Goal: Use online tool/utility: Utilize a website feature to perform a specific function

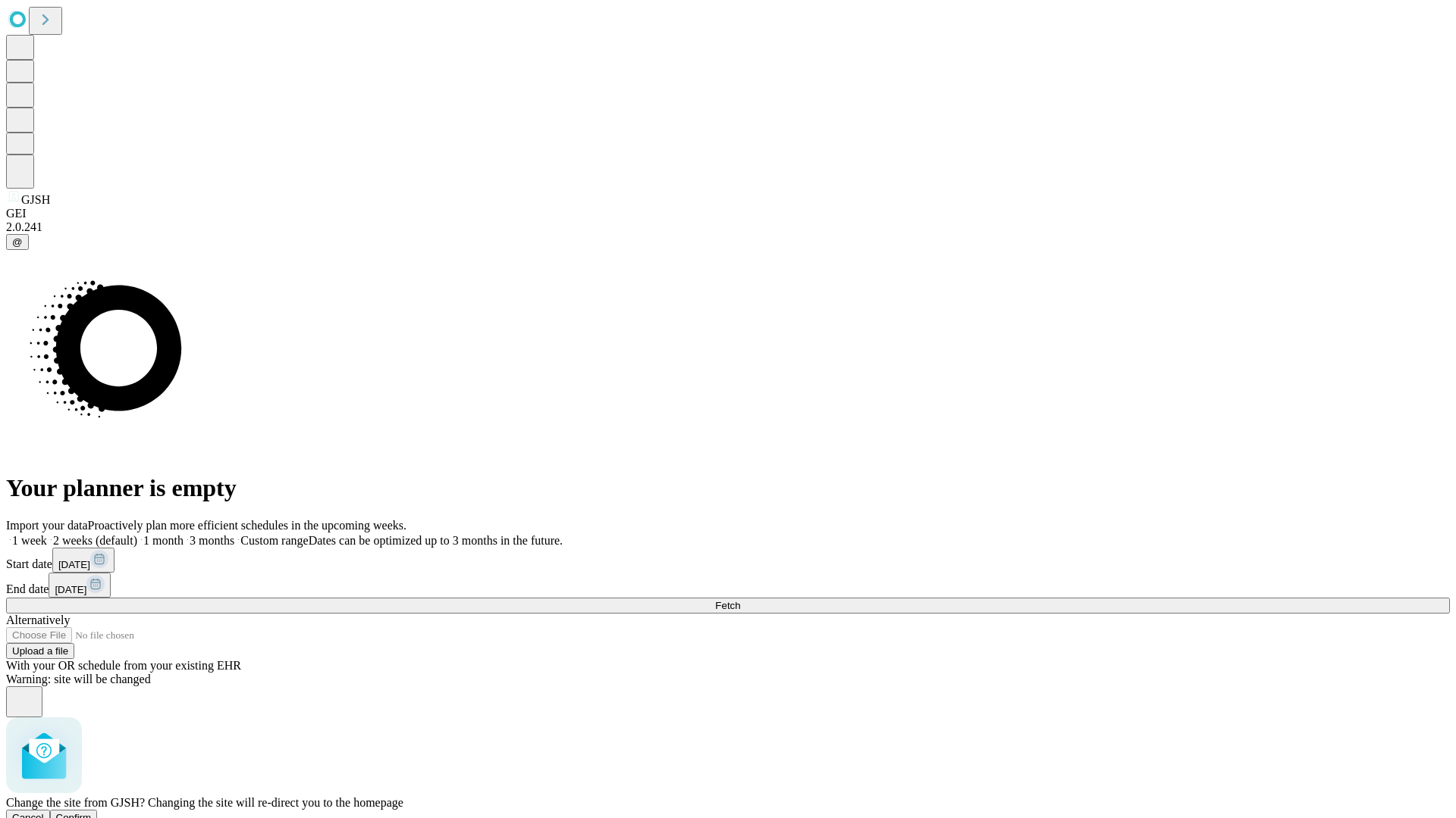
click at [92, 812] on span "Confirm" at bounding box center [74, 818] width 36 height 11
click at [183, 534] on label "1 month" at bounding box center [160, 541] width 47 height 13
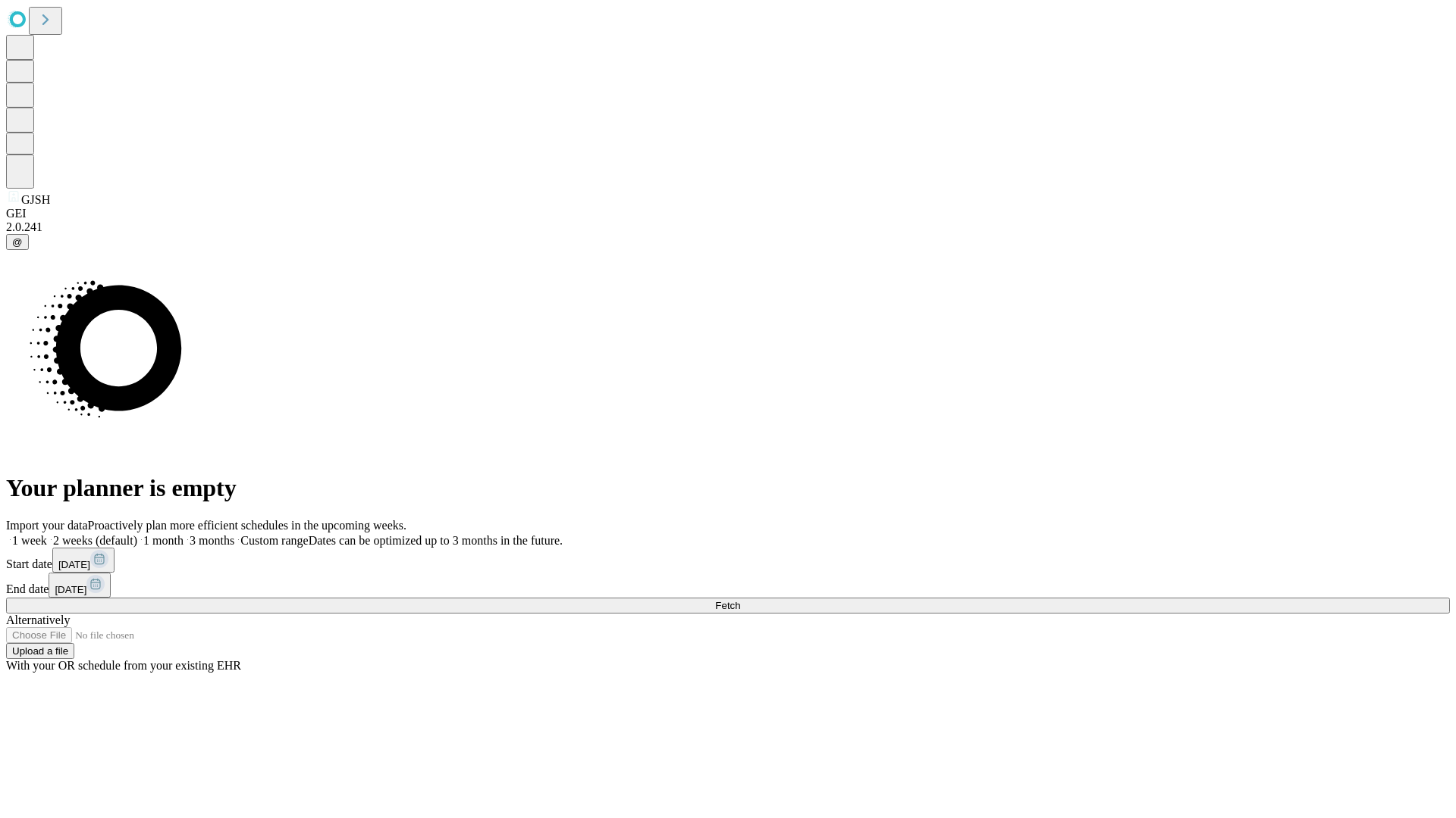
click at [740, 600] on span "Fetch" at bounding box center [728, 606] width 25 height 11
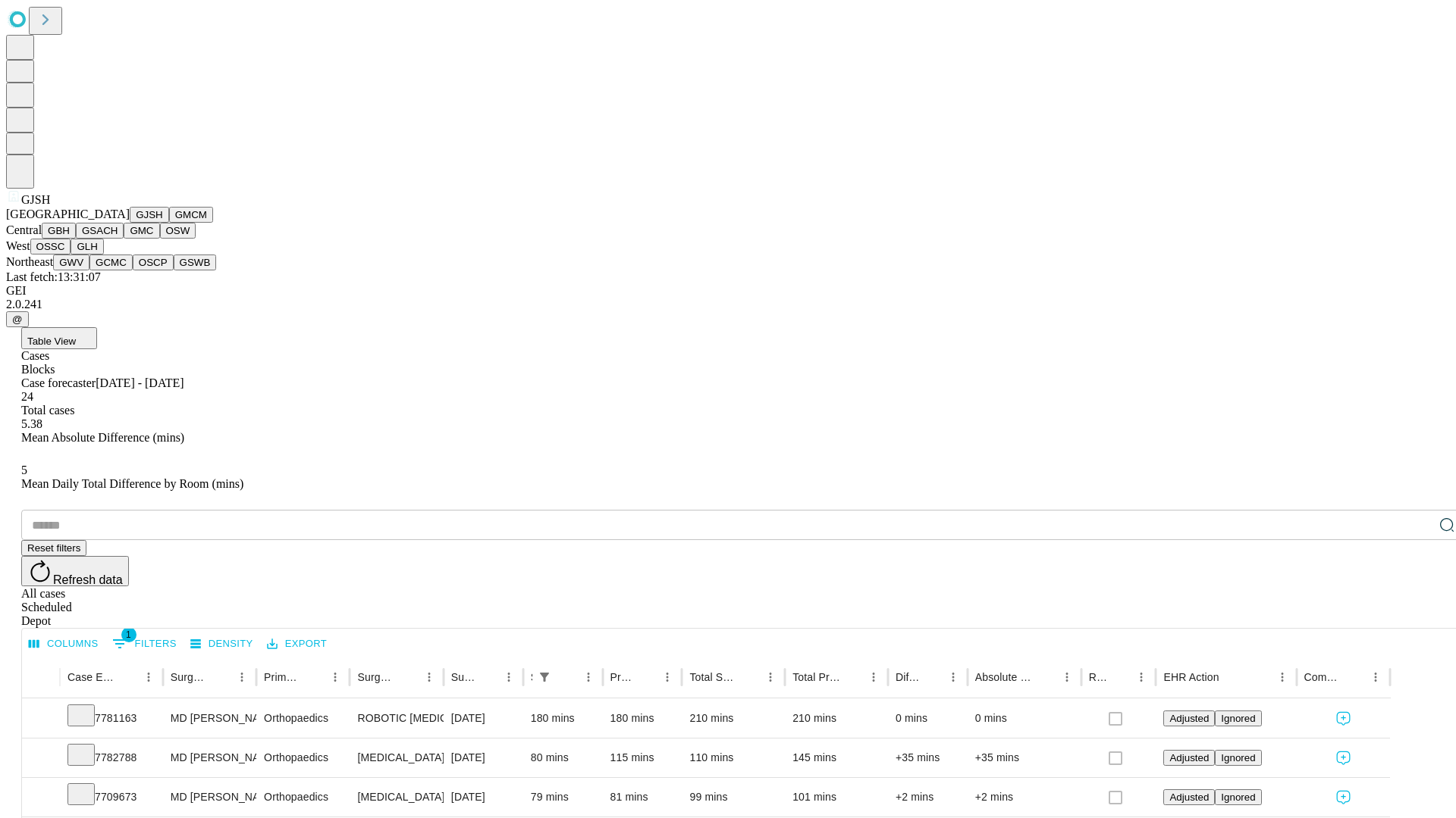
click at [169, 222] on button "GMCM" at bounding box center [192, 214] width 44 height 16
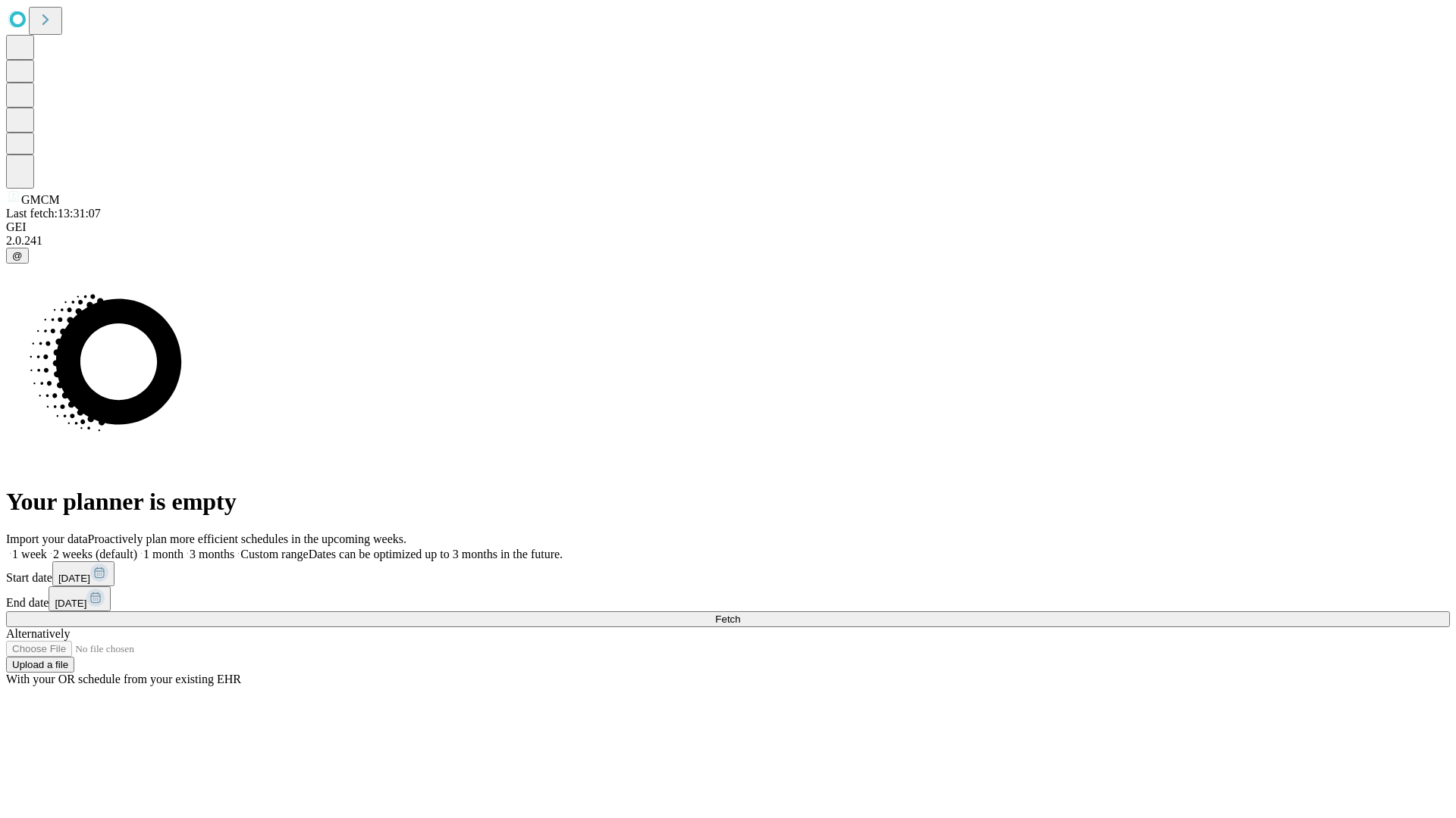
click at [183, 548] on label "1 month" at bounding box center [160, 555] width 47 height 13
click at [740, 614] on span "Fetch" at bounding box center [728, 619] width 25 height 11
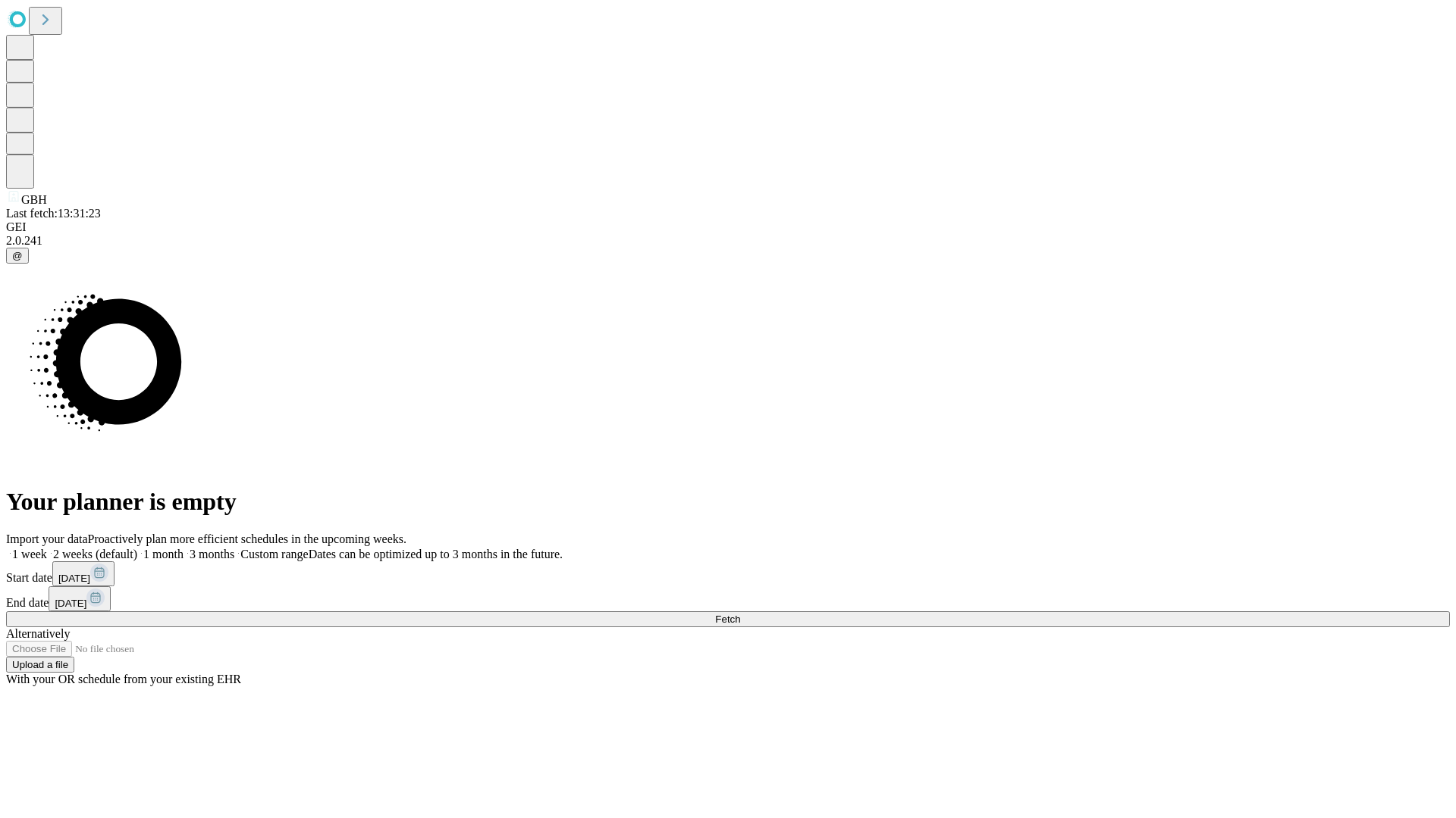
click at [740, 614] on span "Fetch" at bounding box center [728, 619] width 25 height 11
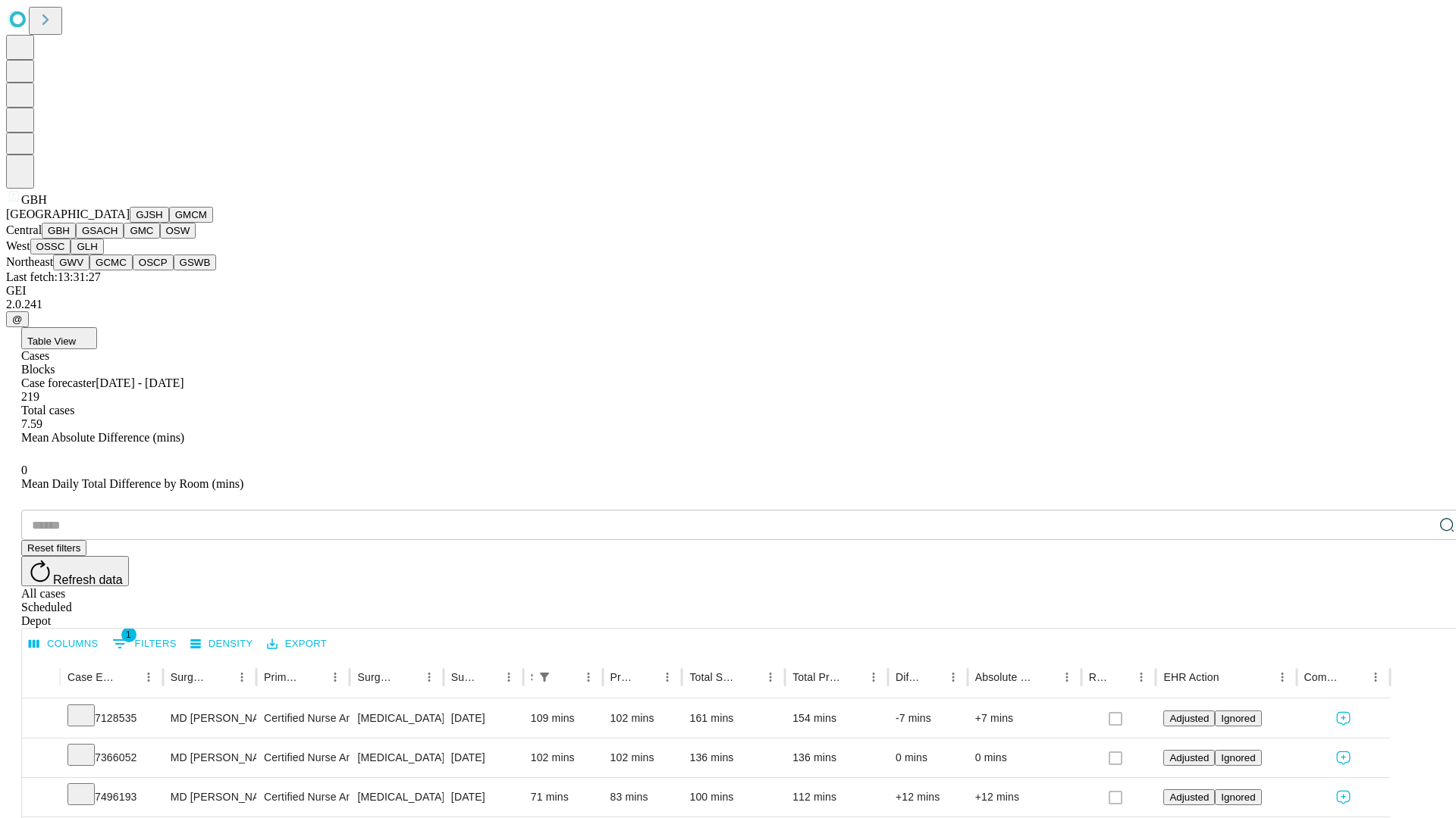
click at [118, 239] on button "GSACH" at bounding box center [100, 230] width 47 height 16
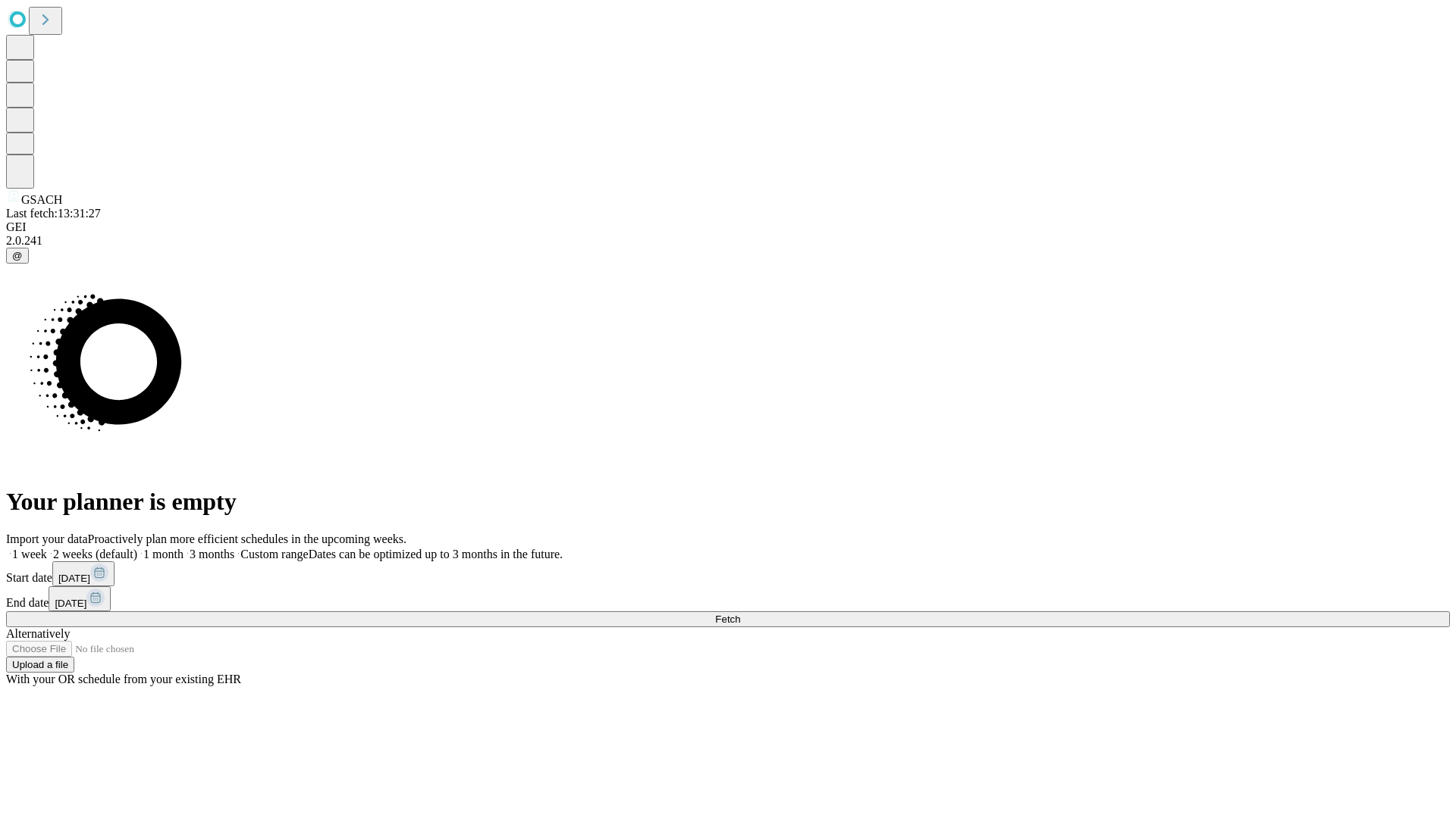
click at [183, 548] on label "1 month" at bounding box center [160, 555] width 47 height 13
click at [740, 614] on span "Fetch" at bounding box center [728, 619] width 25 height 11
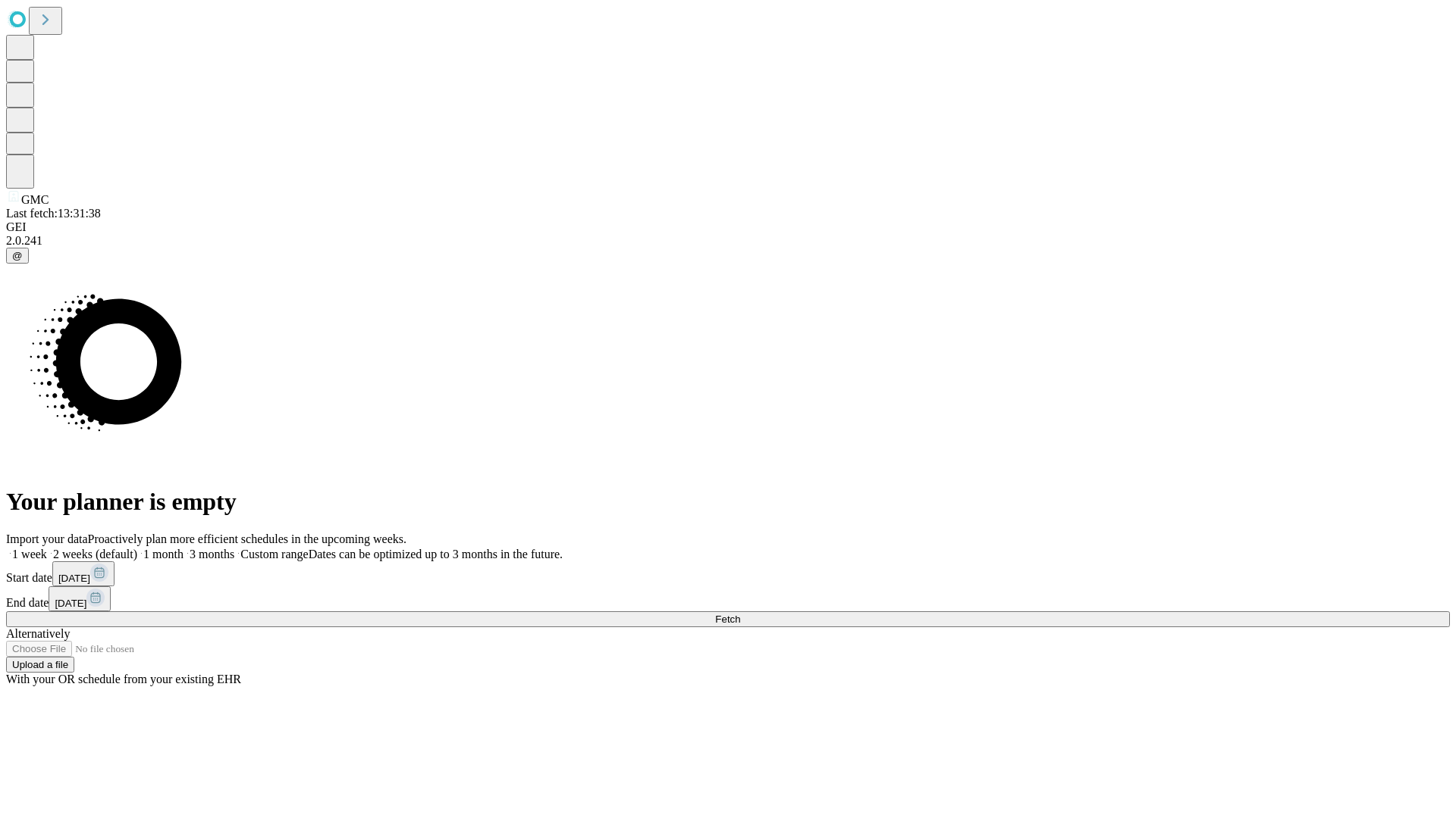
click at [183, 548] on label "1 month" at bounding box center [160, 555] width 47 height 13
click at [740, 614] on span "Fetch" at bounding box center [728, 619] width 25 height 11
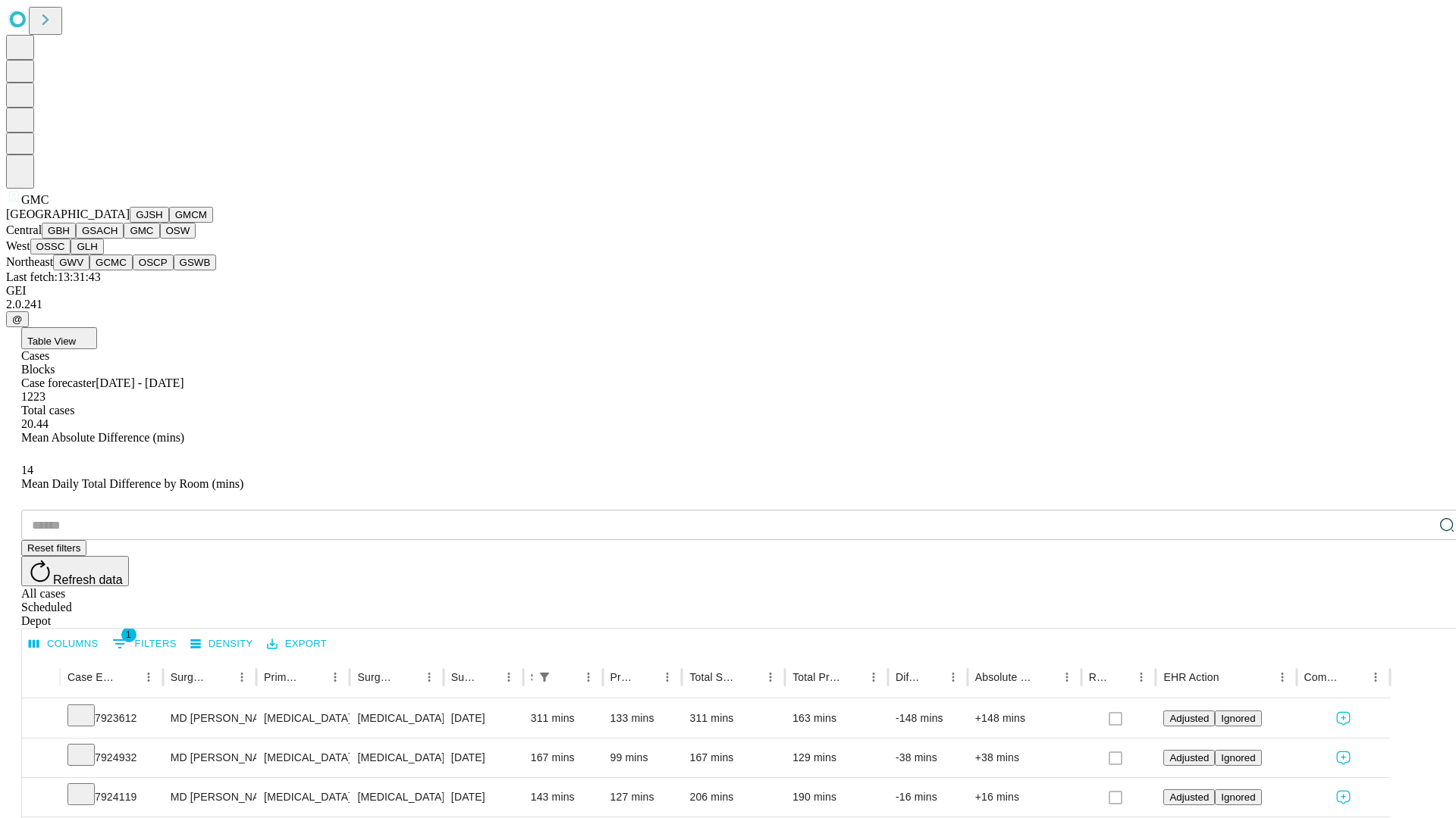
click at [160, 239] on button "OSW" at bounding box center [178, 230] width 36 height 16
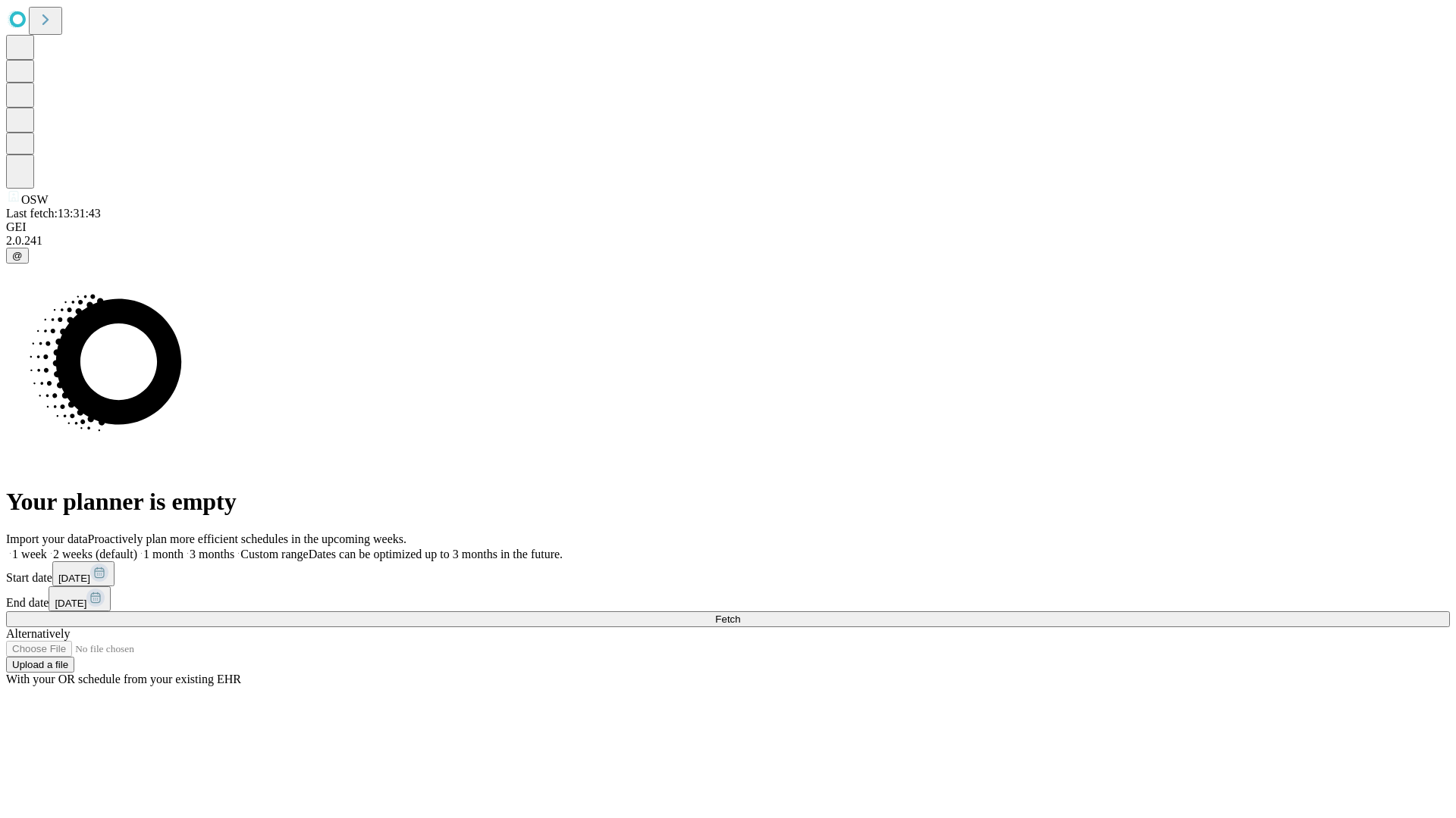
click at [183, 548] on label "1 month" at bounding box center [160, 555] width 47 height 13
click at [740, 614] on span "Fetch" at bounding box center [728, 619] width 25 height 11
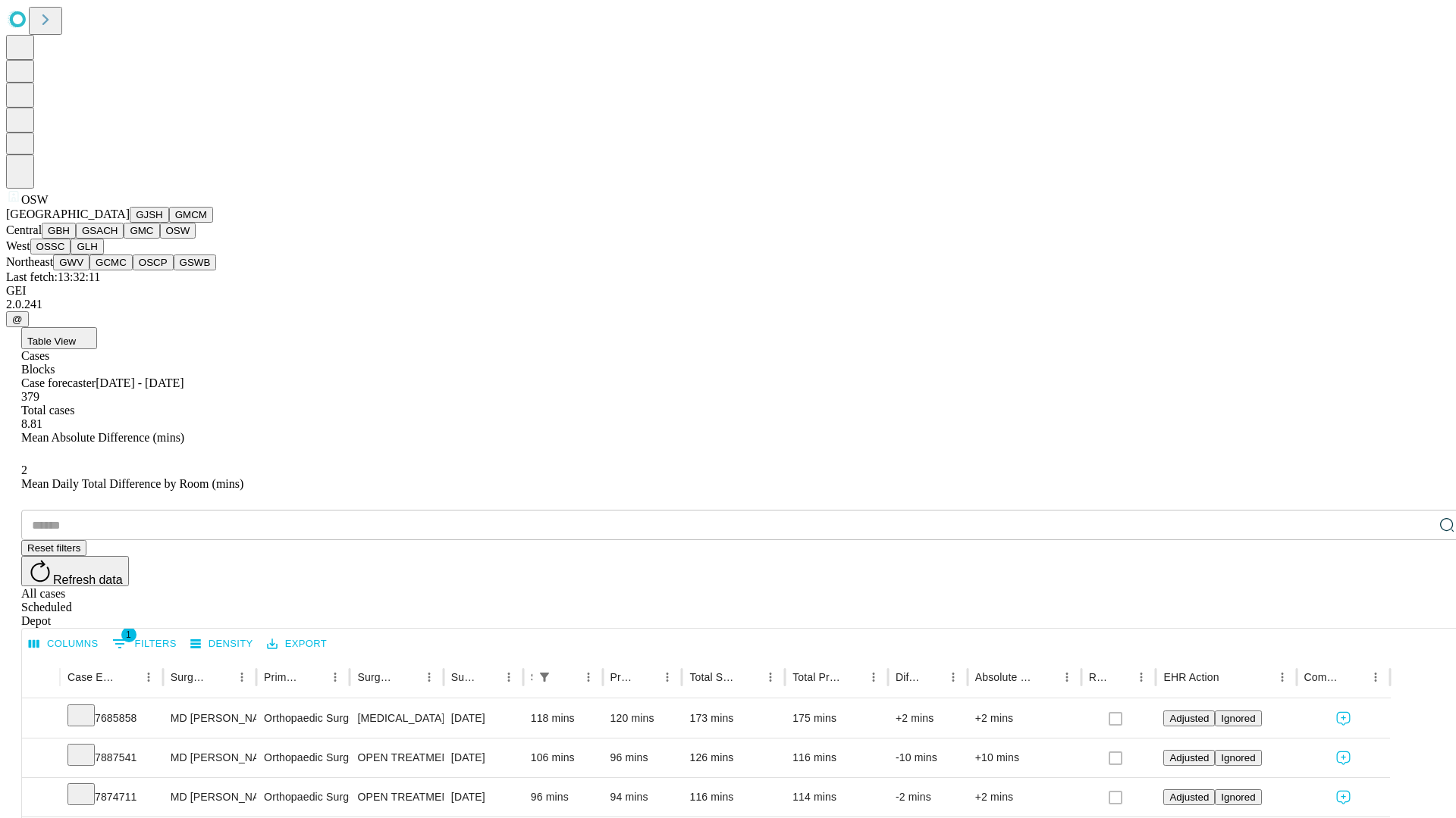
click at [71, 254] on button "OSSC" at bounding box center [51, 246] width 41 height 16
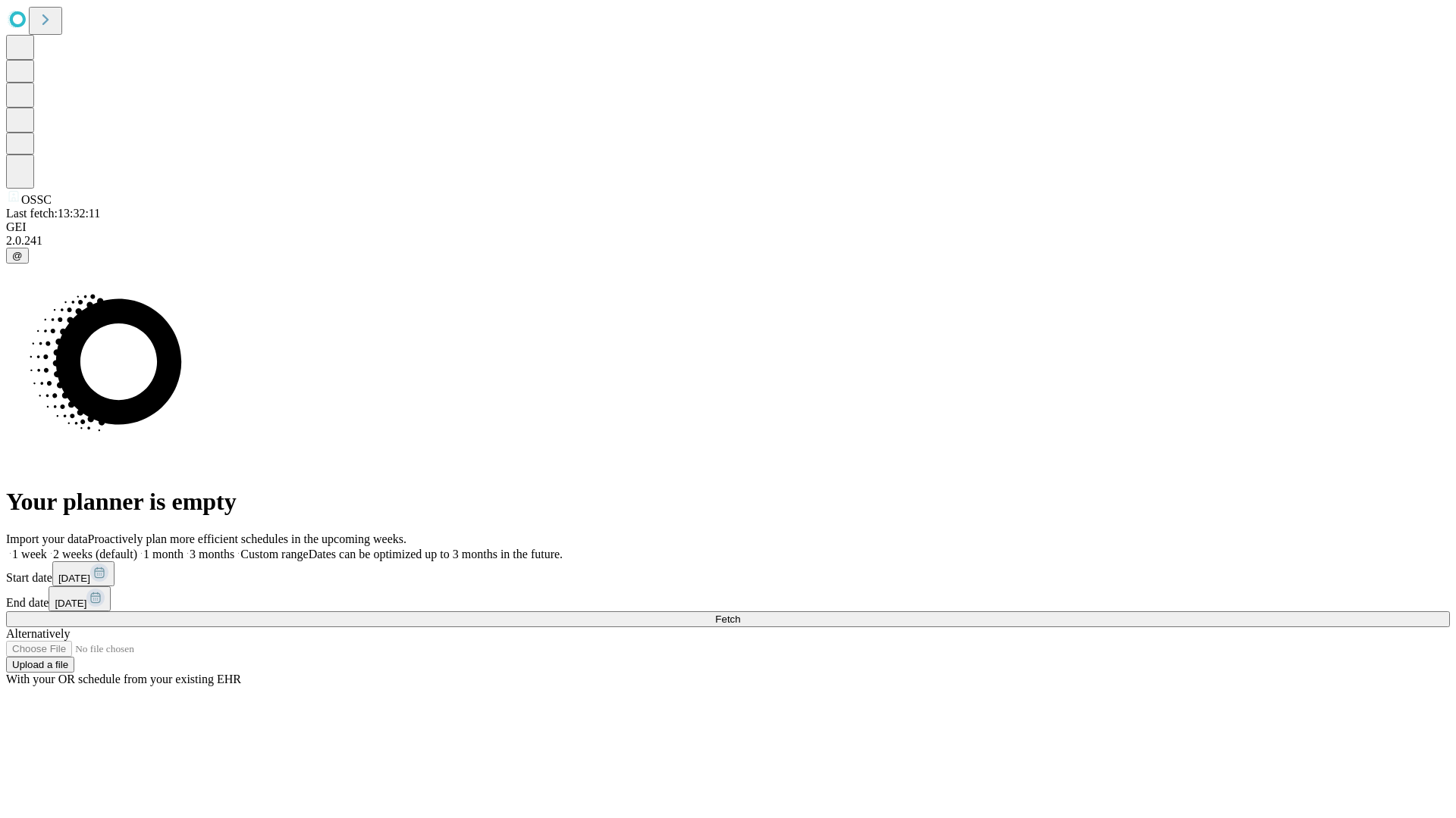
click at [183, 548] on label "1 month" at bounding box center [160, 555] width 47 height 13
click at [740, 614] on span "Fetch" at bounding box center [728, 619] width 25 height 11
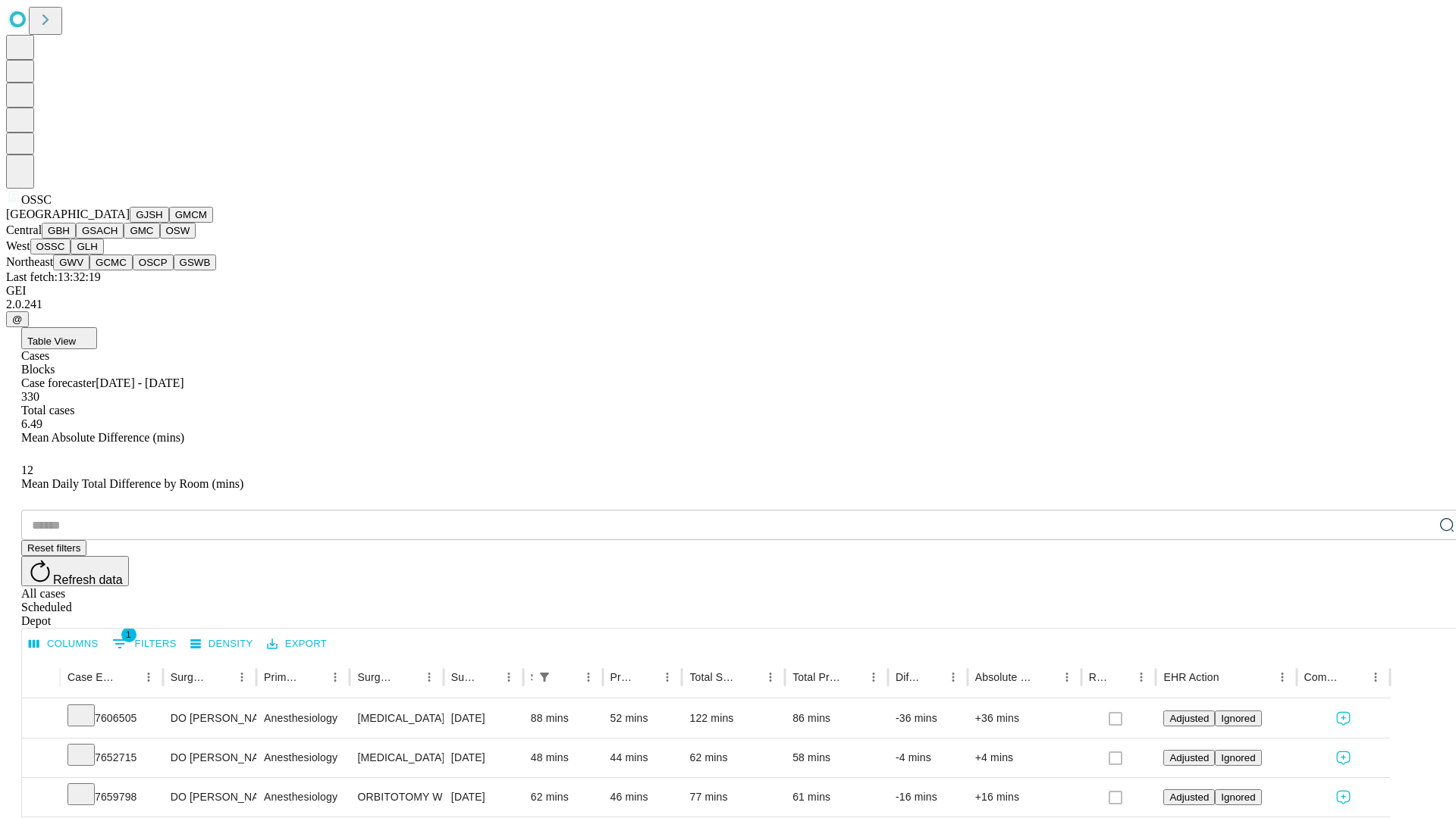
click at [103, 254] on button "GLH" at bounding box center [87, 246] width 33 height 16
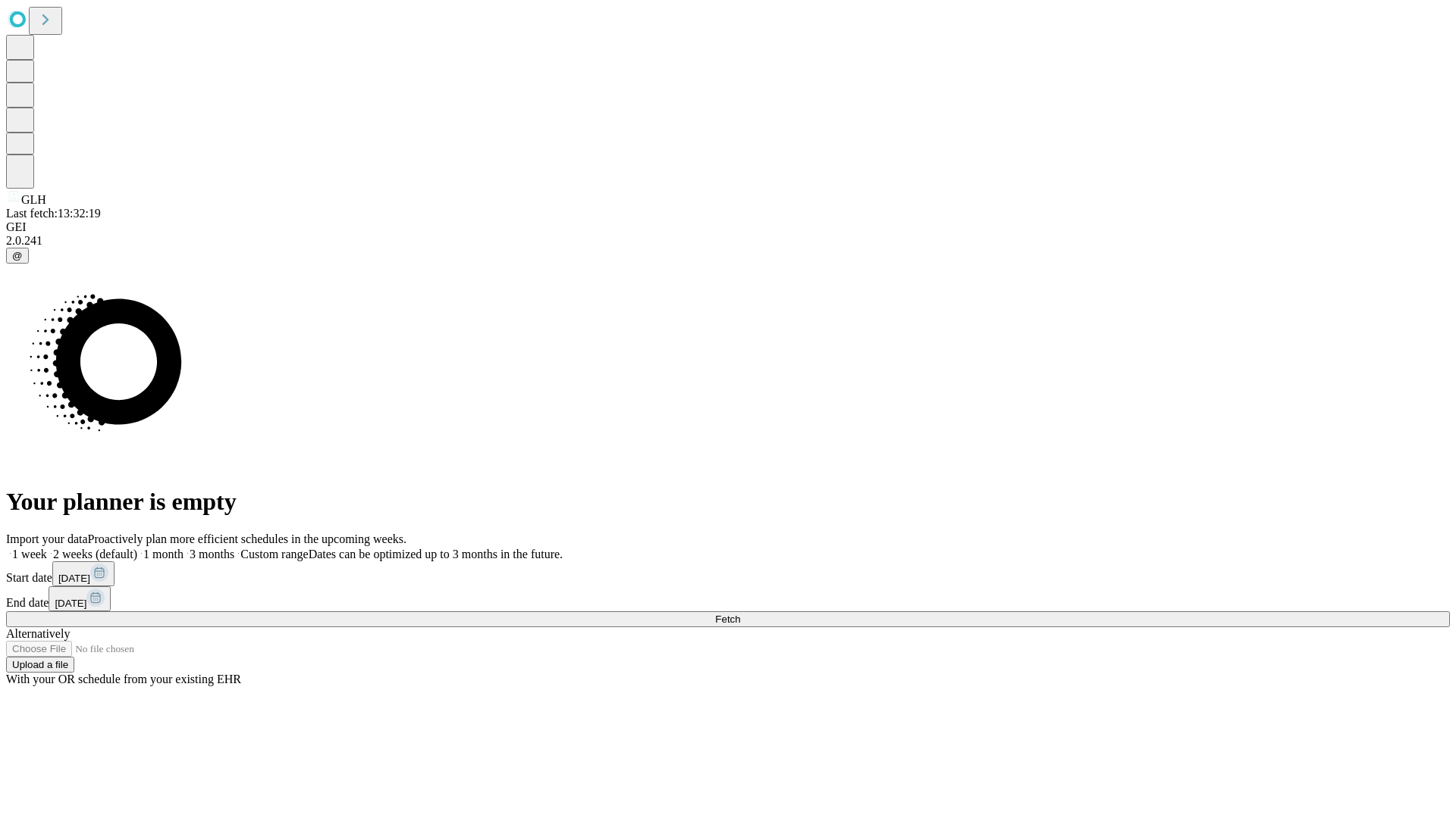
click at [183, 548] on label "1 month" at bounding box center [160, 555] width 47 height 13
click at [740, 614] on span "Fetch" at bounding box center [728, 619] width 25 height 11
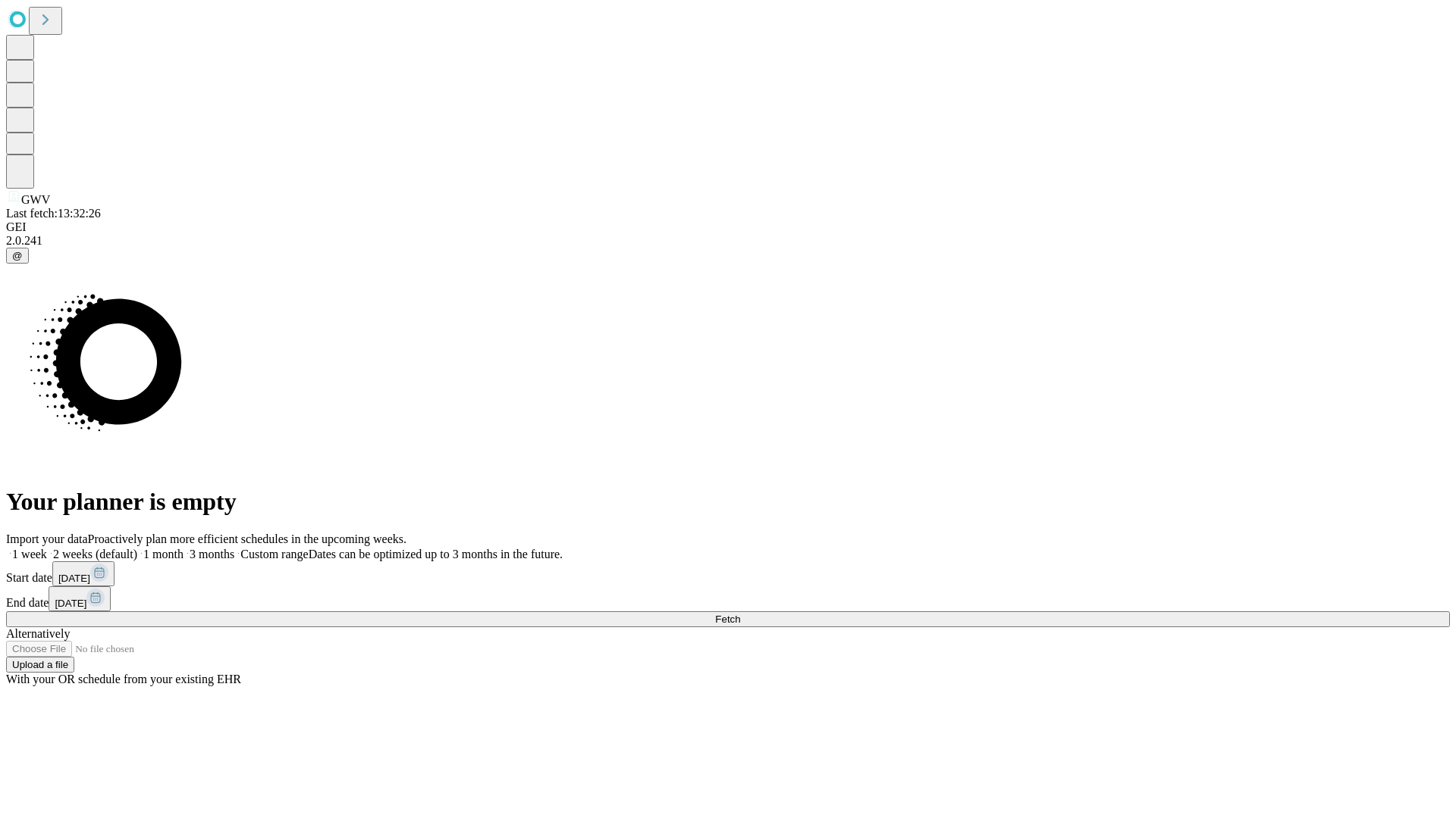
click at [183, 548] on label "1 month" at bounding box center [160, 555] width 47 height 13
click at [740, 614] on span "Fetch" at bounding box center [728, 619] width 25 height 11
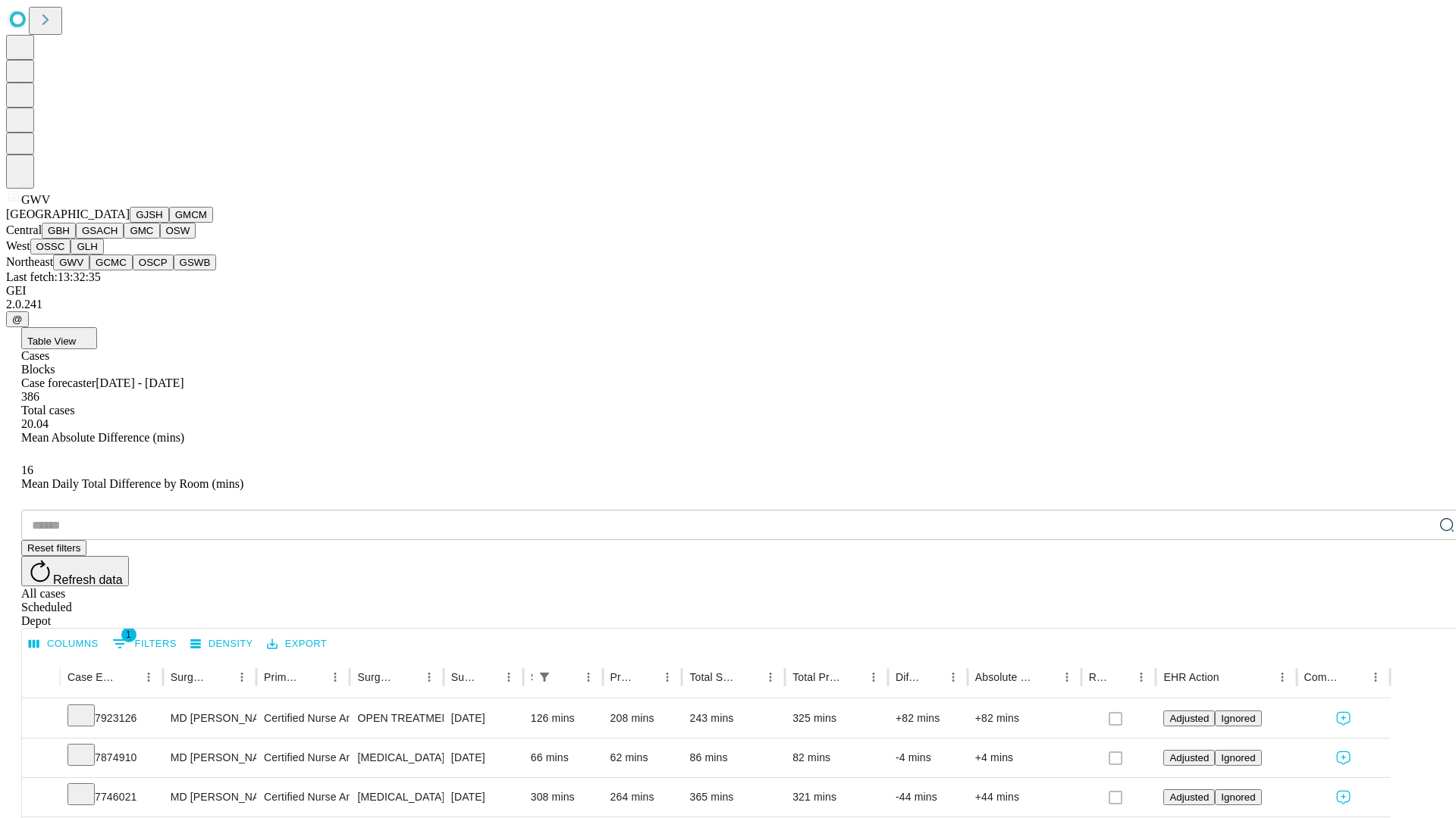
click at [118, 271] on button "GCMC" at bounding box center [110, 262] width 43 height 16
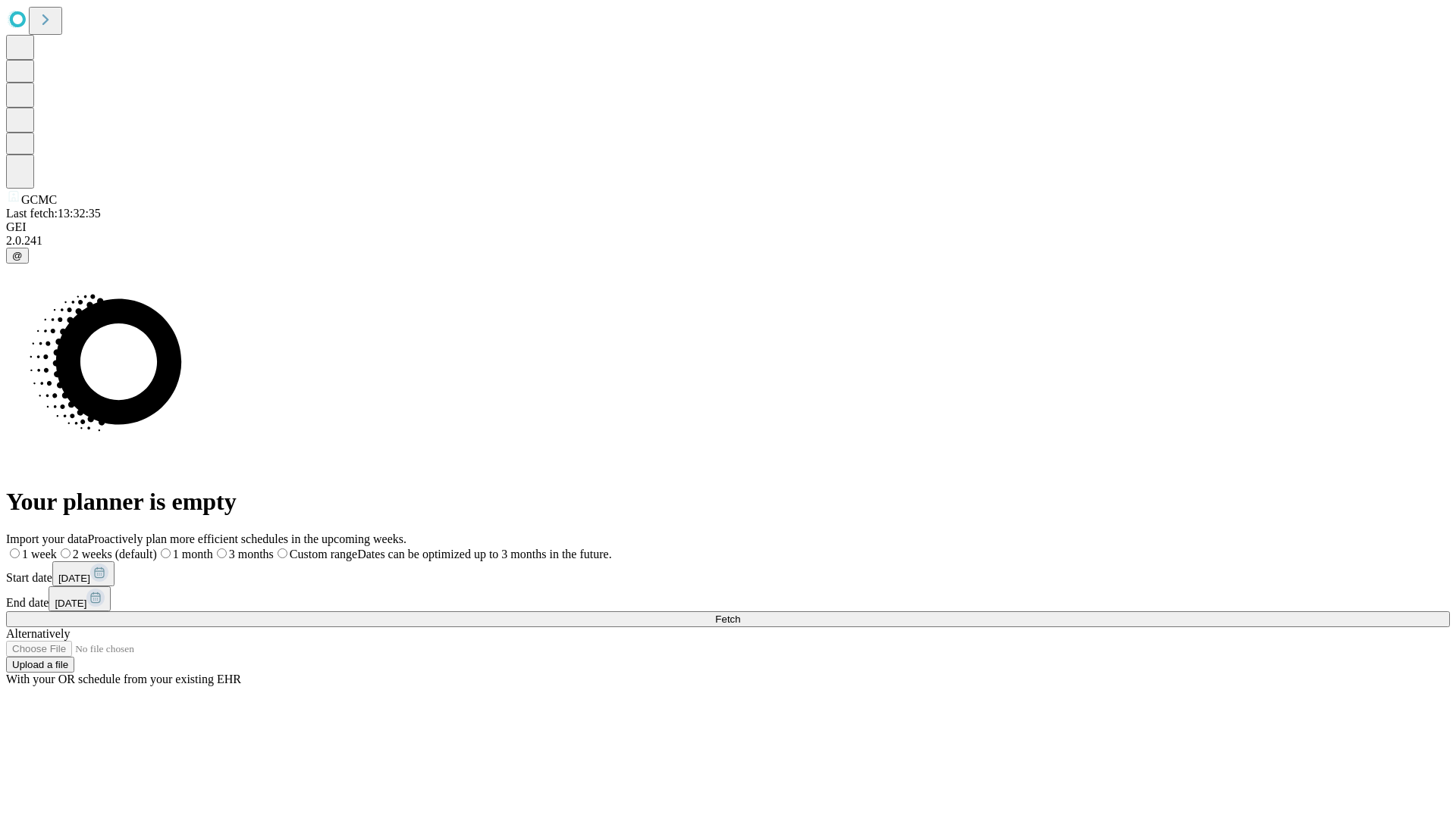
click at [213, 548] on label "1 month" at bounding box center [185, 555] width 56 height 13
click at [740, 614] on span "Fetch" at bounding box center [728, 619] width 25 height 11
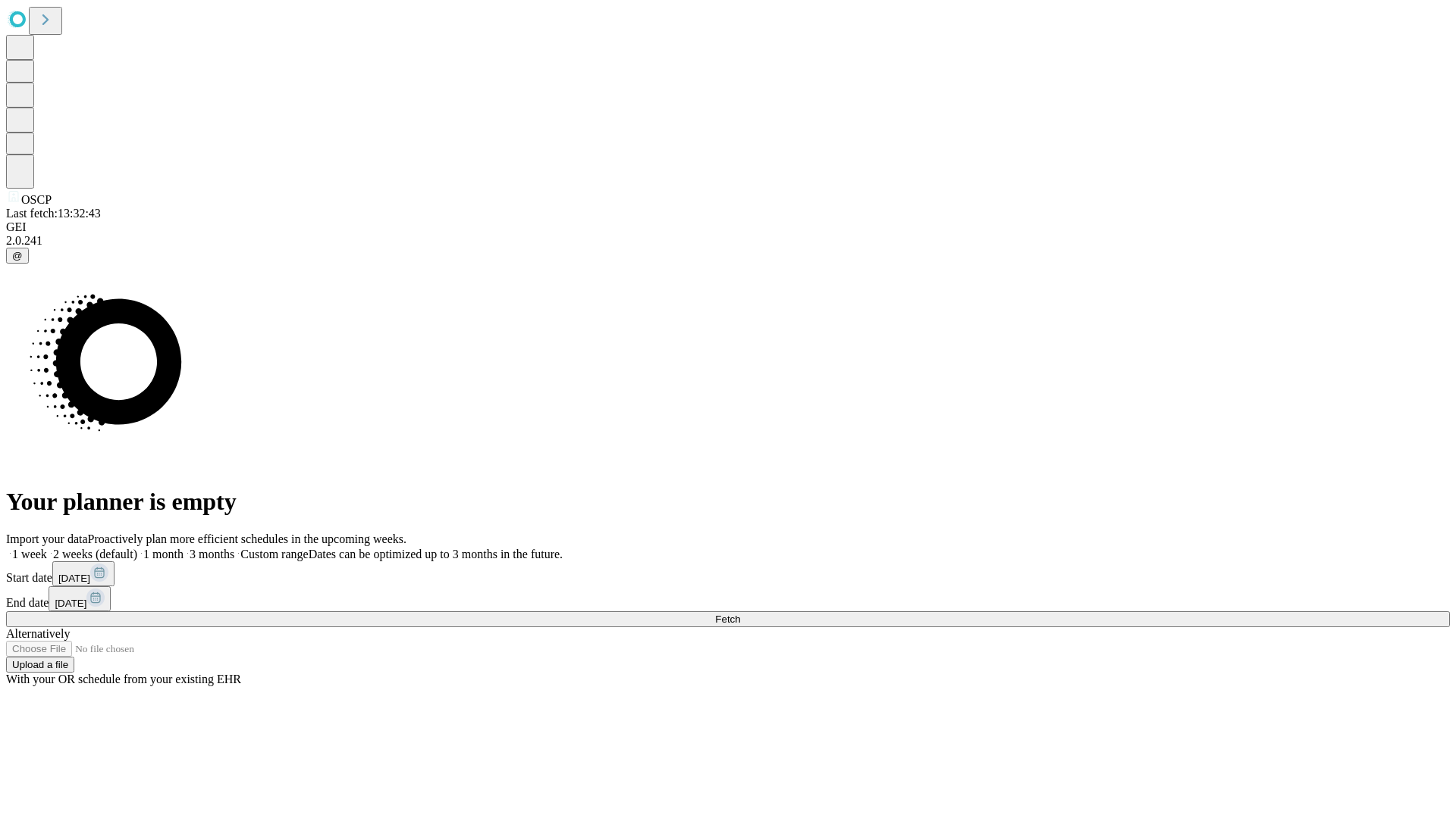
click at [183, 548] on label "1 month" at bounding box center [160, 555] width 47 height 13
click at [740, 614] on span "Fetch" at bounding box center [728, 619] width 25 height 11
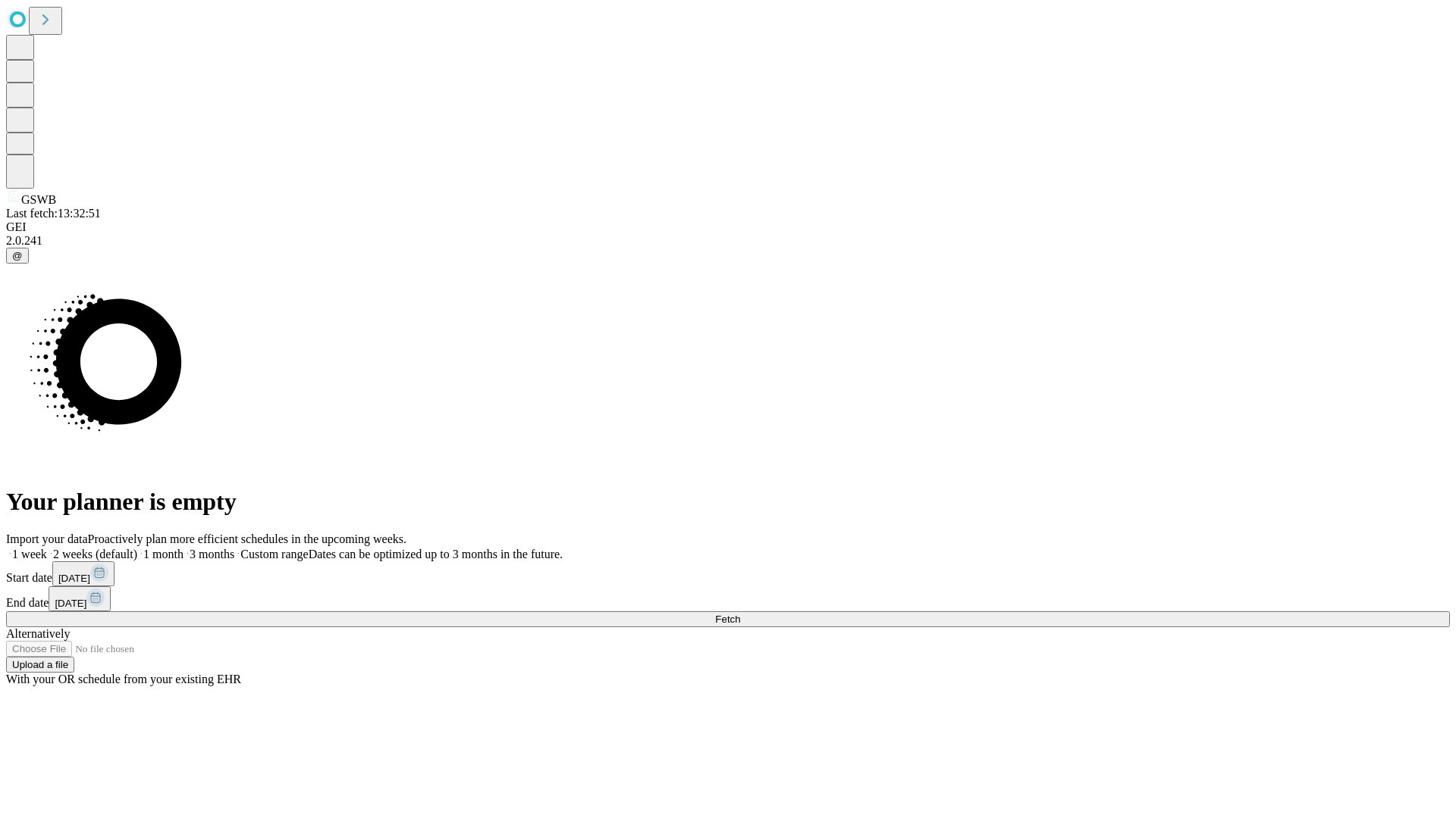
click at [183, 548] on label "1 month" at bounding box center [160, 555] width 47 height 13
click at [740, 614] on span "Fetch" at bounding box center [728, 619] width 25 height 11
